Goal: Use online tool/utility

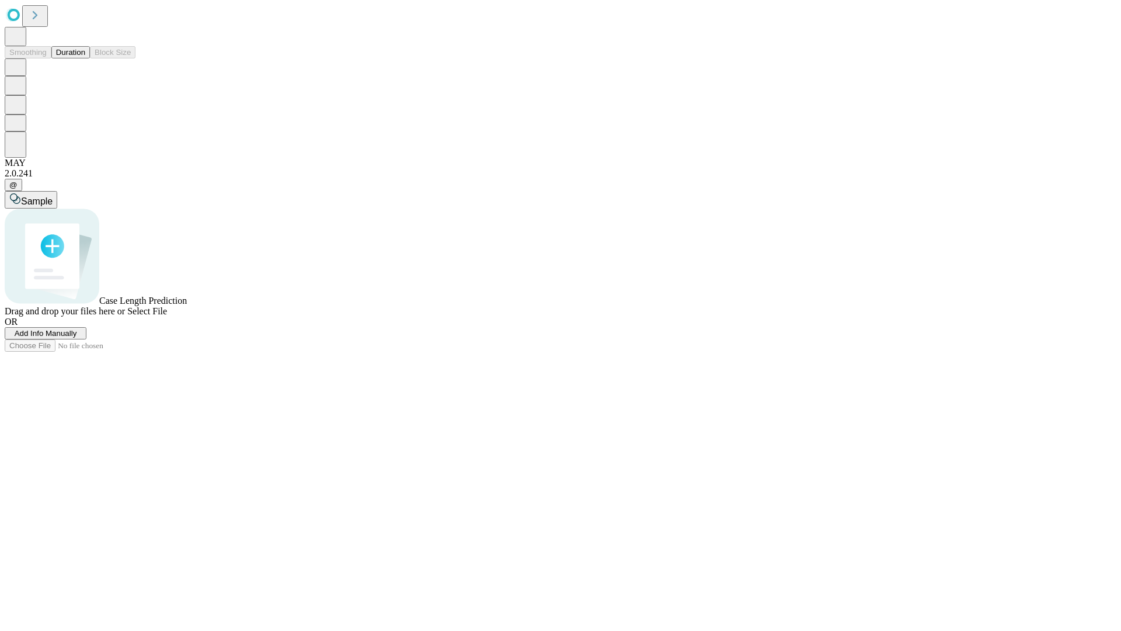
click at [85, 58] on button "Duration" at bounding box center [70, 52] width 39 height 12
click at [53, 196] on span "Sample" at bounding box center [37, 201] width 32 height 10
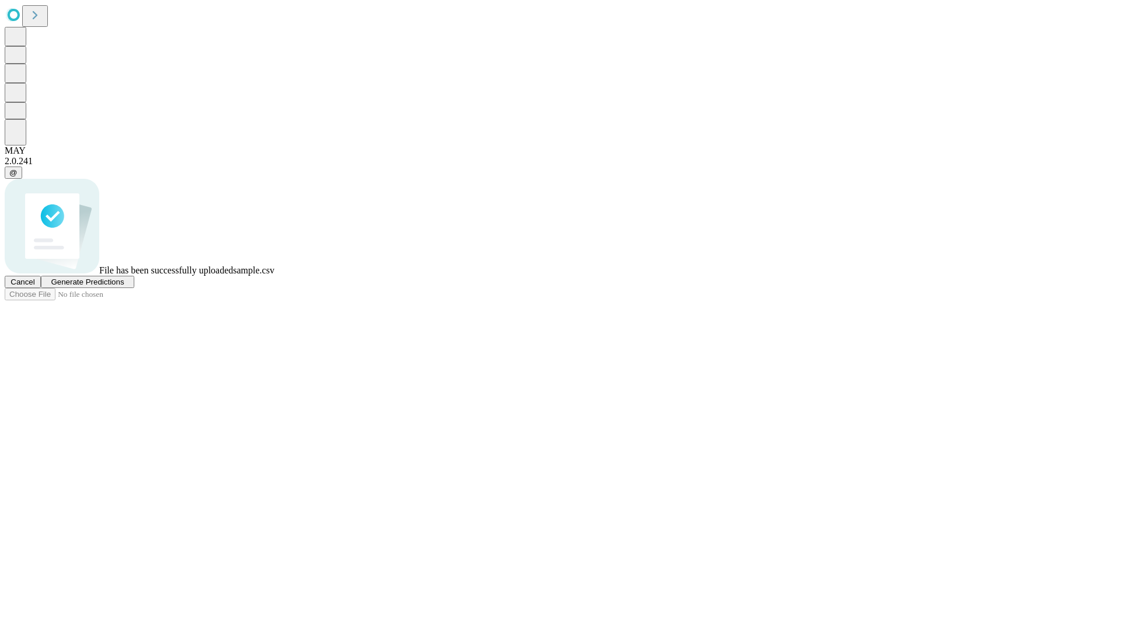
click at [124, 286] on span "Generate Predictions" at bounding box center [87, 281] width 73 height 9
